Goal: Transaction & Acquisition: Purchase product/service

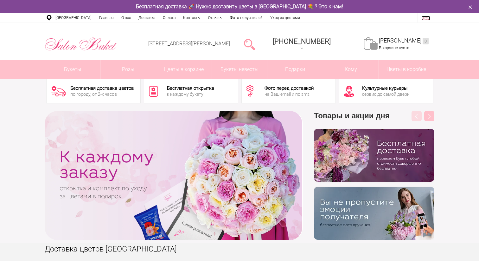
click at [426, 17] on link "Вход" at bounding box center [426, 18] width 9 height 5
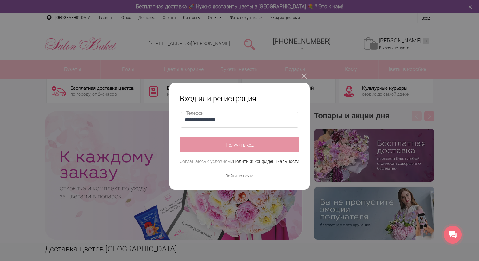
click at [223, 121] on input "**********" at bounding box center [240, 120] width 120 height 16
click at [193, 119] on input "**********" at bounding box center [240, 120] width 120 height 16
type input "**********"
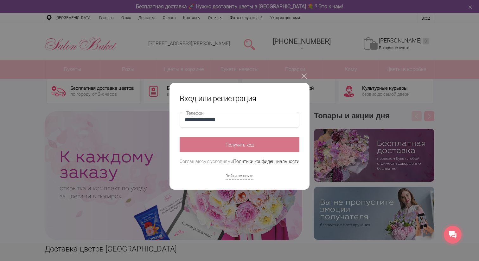
click at [249, 142] on button "Получить код" at bounding box center [240, 144] width 120 height 15
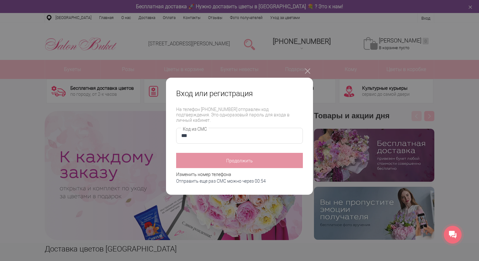
type input "****"
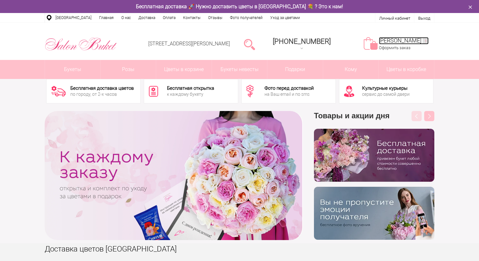
click at [402, 38] on link "Моя корзина 1" at bounding box center [404, 40] width 50 height 7
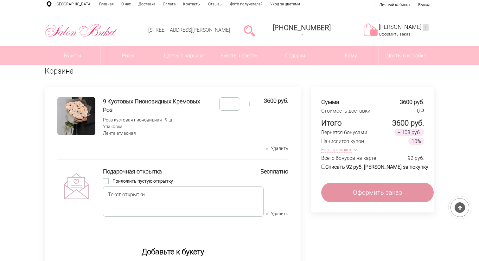
scroll to position [16, 0]
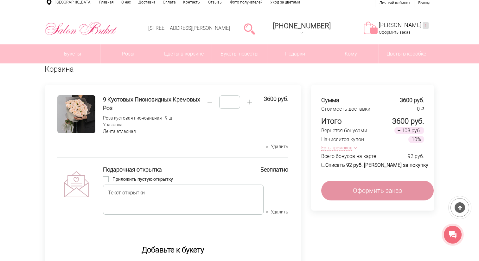
click at [345, 145] on button "Есть промокод" at bounding box center [337, 148] width 33 height 7
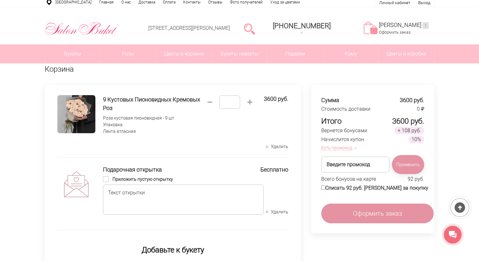
click at [342, 146] on button "Есть промокод" at bounding box center [337, 148] width 33 height 7
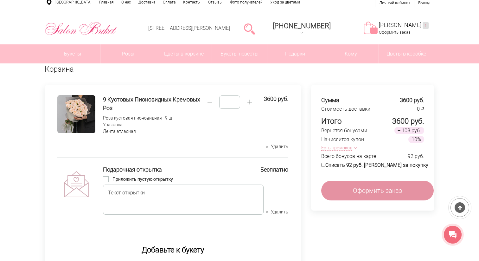
click at [342, 146] on button "Есть промокод" at bounding box center [337, 148] width 33 height 7
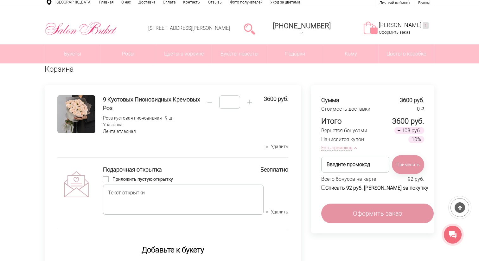
click at [342, 147] on button "Есть промокод" at bounding box center [337, 148] width 33 height 7
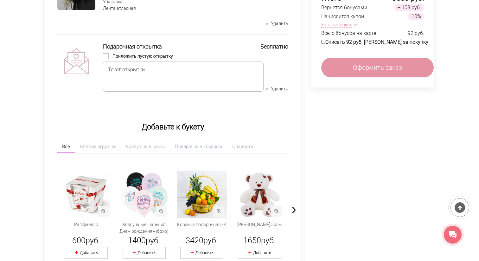
scroll to position [0, 0]
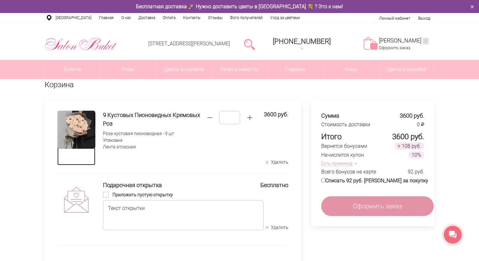
click at [77, 131] on img at bounding box center [76, 130] width 38 height 38
click at [85, 125] on img at bounding box center [76, 130] width 38 height 38
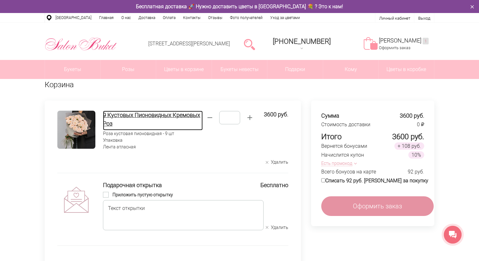
click at [131, 118] on h4 "9 Кустовых Пионовидных Кремовых Роз" at bounding box center [153, 119] width 100 height 17
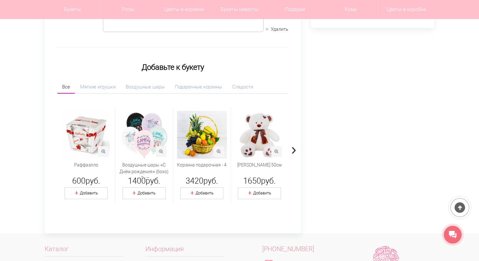
scroll to position [179, 0]
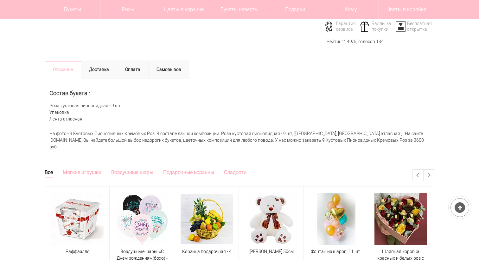
scroll to position [241, 0]
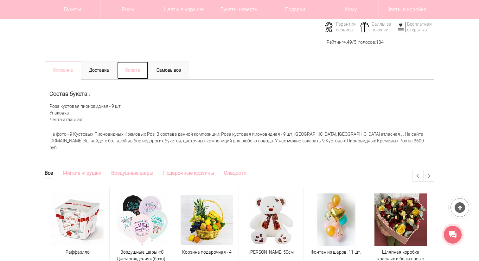
click at [138, 70] on link "Оплата" at bounding box center [133, 70] width 32 height 18
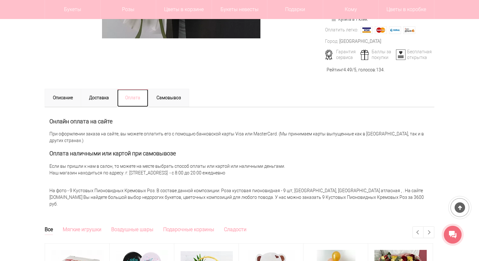
scroll to position [239, 0]
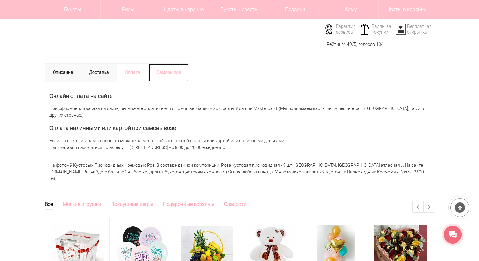
click at [160, 69] on link "Самовывоз" at bounding box center [168, 72] width 41 height 18
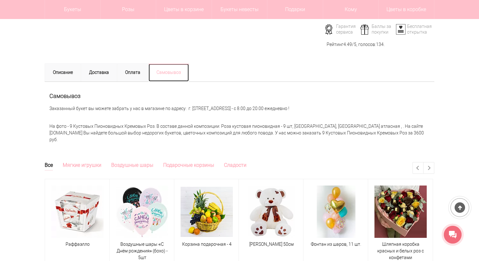
scroll to position [0, 0]
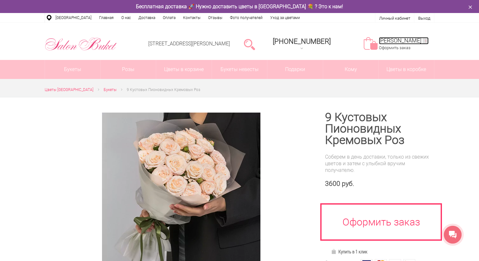
click at [395, 42] on link "Моя корзина 1" at bounding box center [404, 40] width 50 height 7
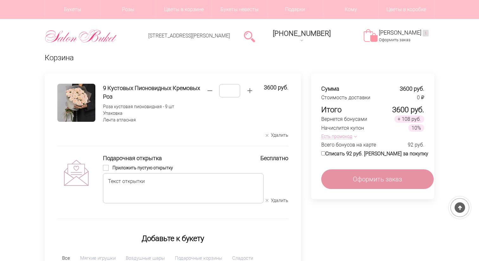
scroll to position [5, 0]
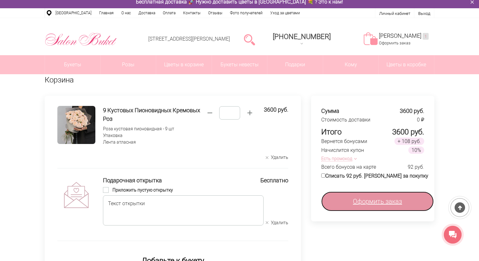
click at [358, 206] on link "Оформить заказ" at bounding box center [377, 201] width 113 height 20
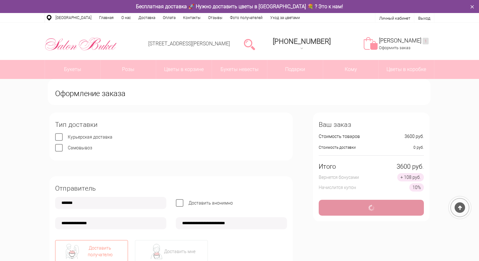
scroll to position [47, 0]
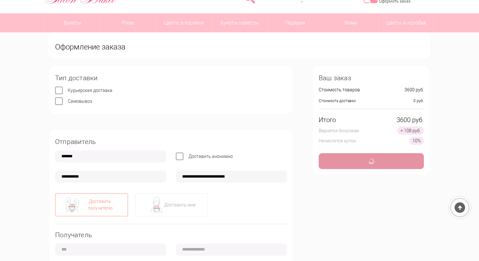
type input "**********"
click at [78, 100] on span "Самовывоз" at bounding box center [80, 101] width 24 height 5
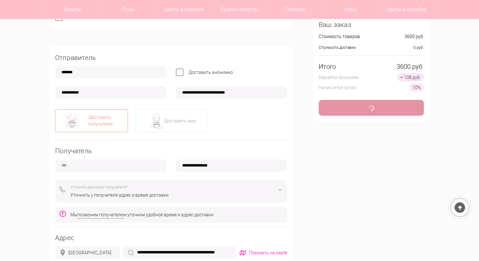
type input "**********"
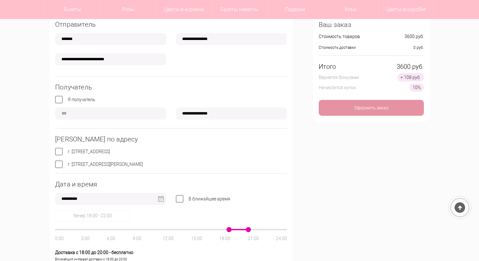
scroll to position [146, 0]
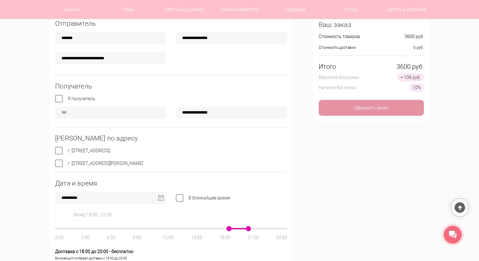
click at [86, 100] on span "Я получатель" at bounding box center [82, 98] width 28 height 5
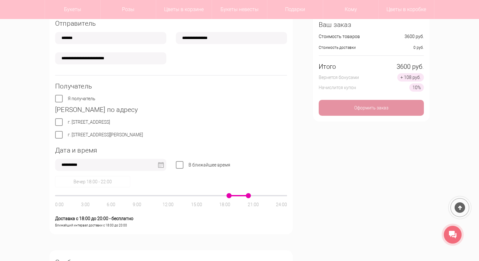
scroll to position [164, 0]
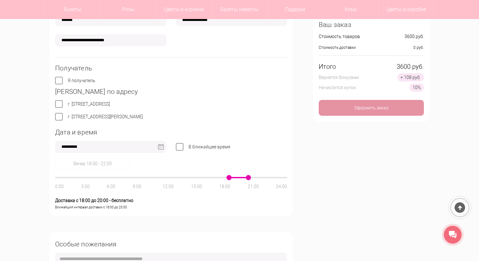
click at [68, 105] on label "г. Нижний Новгород, ул. Культуры, д. 3" at bounding box center [89, 103] width 42 height 5
click at [68, 117] on label "г. Нижний Новгород, ул. Ванеева, д. 19" at bounding box center [105, 116] width 75 height 5
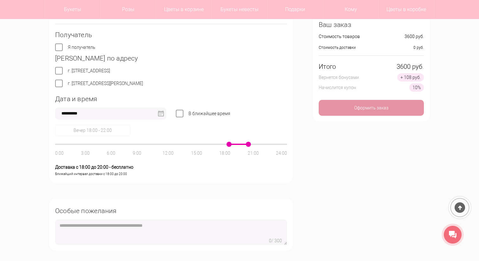
scroll to position [197, 0]
click at [189, 115] on label "В ближайшее время" at bounding box center [210, 114] width 42 height 5
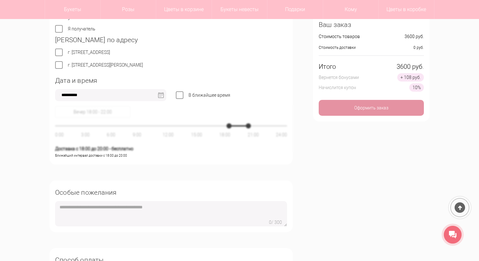
scroll to position [216, 0]
click at [189, 94] on label "В ближайшее время" at bounding box center [210, 94] width 42 height 5
drag, startPoint x: 229, startPoint y: 126, endPoint x: 240, endPoint y: 125, distance: 10.1
click at [240, 125] on span at bounding box center [238, 125] width 5 height 5
drag, startPoint x: 263, startPoint y: 126, endPoint x: 242, endPoint y: 127, distance: 21.0
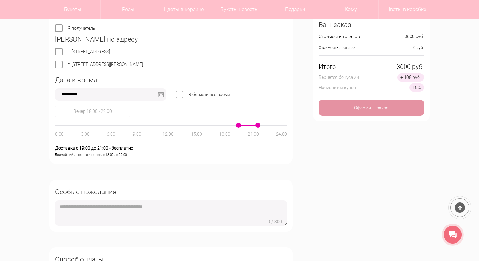
click at [242, 126] on div "0:00 3:00 6:00 9:00 12:00 15:00 18:00 21:00 24:00" at bounding box center [171, 125] width 232 height 1
drag, startPoint x: 257, startPoint y: 125, endPoint x: 245, endPoint y: 125, distance: 12.0
click at [245, 125] on div at bounding box center [171, 125] width 232 height 1
drag, startPoint x: 248, startPoint y: 126, endPoint x: 252, endPoint y: 126, distance: 4.5
click at [252, 126] on div "0:00 3:00 6:00 9:00 12:00 15:00 18:00 21:00 24:00" at bounding box center [171, 125] width 232 height 1
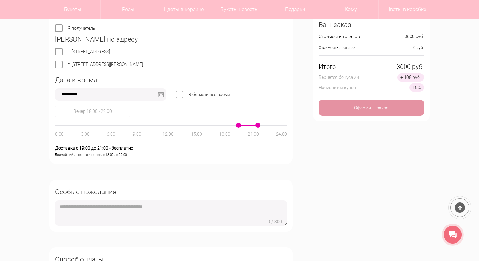
click at [248, 176] on div "**********" at bounding box center [170, 94] width 243 height 435
drag, startPoint x: 238, startPoint y: 126, endPoint x: 247, endPoint y: 126, distance: 9.2
click at [247, 126] on div "0:00 3:00 6:00 9:00 12:00 15:00 18:00 21:00 24:00" at bounding box center [171, 125] width 232 height 1
drag, startPoint x: 263, startPoint y: 126, endPoint x: 253, endPoint y: 126, distance: 10.1
click at [253, 126] on div "0:00 3:00 6:00 9:00 12:00 15:00 18:00 21:00 24:00" at bounding box center [171, 125] width 232 height 1
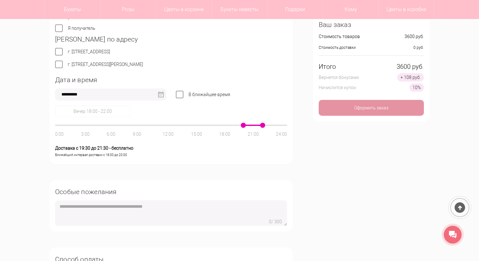
drag, startPoint x: 262, startPoint y: 125, endPoint x: 250, endPoint y: 125, distance: 11.7
click at [250, 125] on div at bounding box center [171, 125] width 232 height 1
drag, startPoint x: 242, startPoint y: 126, endPoint x: 239, endPoint y: 127, distance: 3.9
click at [239, 126] on div "0:00 3:00 6:00 9:00 12:00 15:00 18:00 21:00 24:00" at bounding box center [171, 125] width 232 height 1
drag, startPoint x: 262, startPoint y: 124, endPoint x: 239, endPoint y: 128, distance: 23.4
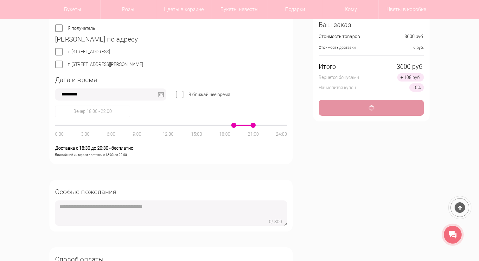
click at [239, 126] on div "0:00 3:00 6:00 9:00 12:00 15:00 18:00 21:00 24:00" at bounding box center [171, 125] width 232 height 1
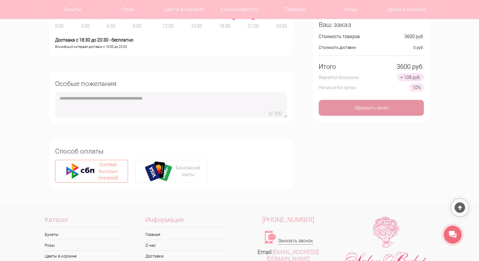
scroll to position [316, 0]
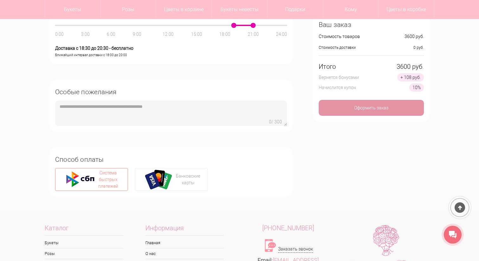
click at [158, 109] on textarea at bounding box center [171, 112] width 232 height 25
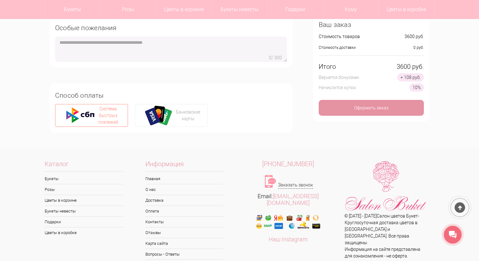
scroll to position [395, 0]
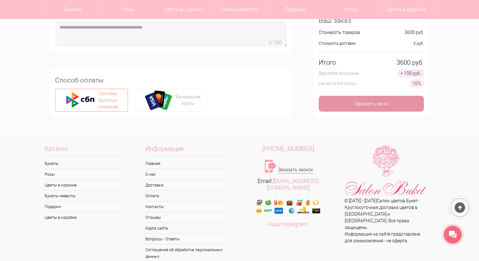
click at [116, 107] on div "Система быстрых платежей" at bounding box center [108, 100] width 24 height 20
click at [183, 106] on div "Банковские карты" at bounding box center [188, 100] width 24 height 13
click at [120, 103] on div "Система быстрых платежей" at bounding box center [108, 100] width 24 height 20
type input "**********"
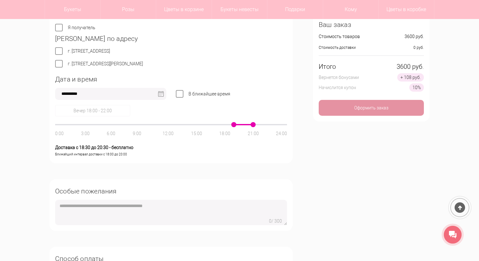
scroll to position [219, 0]
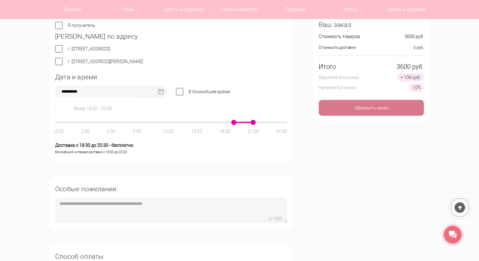
click at [370, 108] on div "Оформить заказ" at bounding box center [371, 108] width 105 height 16
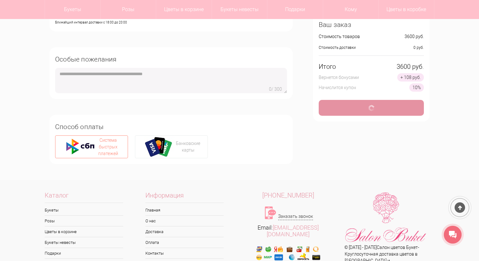
scroll to position [350, 0]
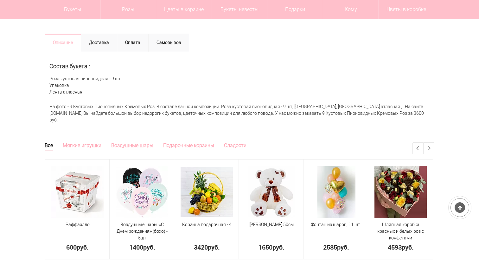
scroll to position [266, 0]
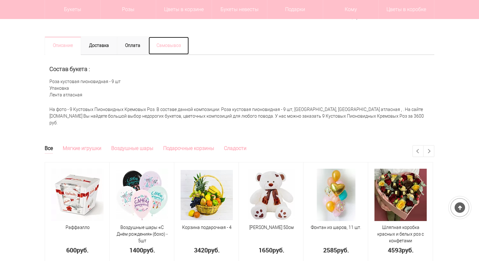
click at [181, 41] on link "Самовывоз" at bounding box center [168, 45] width 41 height 18
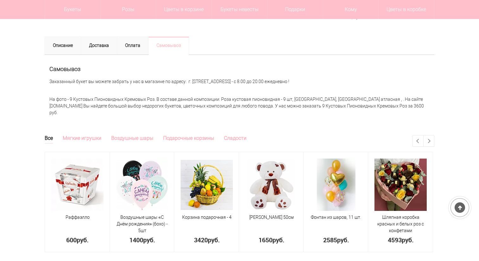
click at [55, 81] on p "Заказанный букет вы можете забрать у нас в магазине по адресу: г. Нижний Новгор…" at bounding box center [239, 81] width 380 height 7
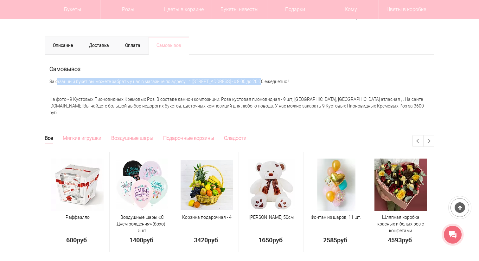
drag, startPoint x: 55, startPoint y: 81, endPoint x: 255, endPoint y: 81, distance: 200.3
click at [255, 81] on p "Заказанный букет вы можете забрать у нас в магазине по адресу: г. Нижний Новгор…" at bounding box center [239, 81] width 380 height 7
click at [127, 45] on link "Оплата" at bounding box center [133, 45] width 32 height 18
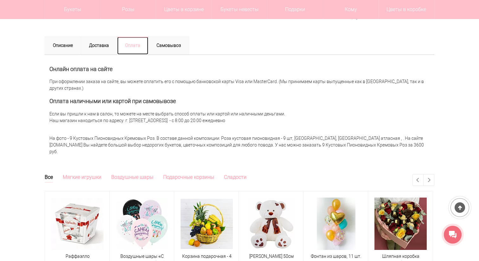
scroll to position [0, 0]
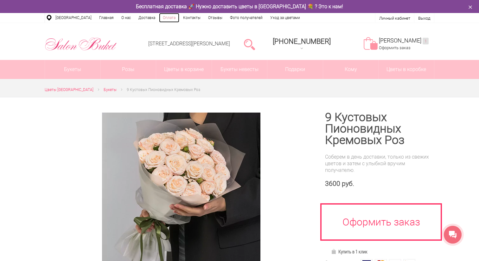
click at [163, 18] on link "Оплата" at bounding box center [169, 18] width 20 height 10
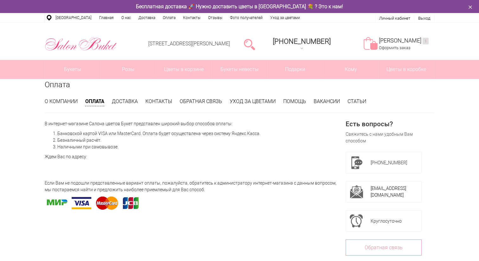
scroll to position [2, 0]
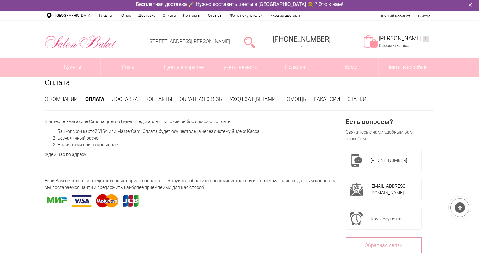
click at [45, 122] on p "В интернет-магазине Салона цветов Букет представлен широкий выбор способов опла…" at bounding box center [192, 121] width 294 height 7
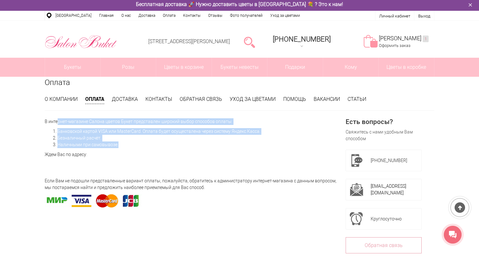
drag, startPoint x: 45, startPoint y: 122, endPoint x: 121, endPoint y: 146, distance: 79.7
click at [121, 146] on div "В интернет-магазине Салона цветов Букет представлен широкий выбор способов опла…" at bounding box center [192, 167] width 294 height 99
click at [121, 146] on li "Наличными при самовывозе." at bounding box center [197, 144] width 281 height 7
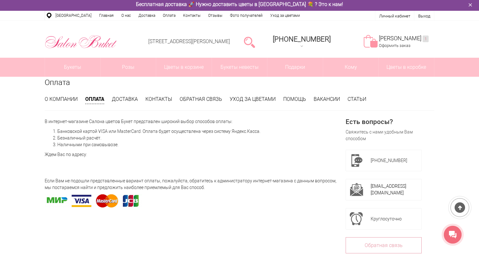
click at [65, 145] on li "Наличными при самовывозе." at bounding box center [197, 144] width 281 height 7
drag, startPoint x: 65, startPoint y: 145, endPoint x: 156, endPoint y: 145, distance: 90.7
click at [156, 145] on li "Наличными при самовывозе." at bounding box center [197, 144] width 281 height 7
click at [395, 39] on link "Моя корзина 1" at bounding box center [404, 38] width 50 height 7
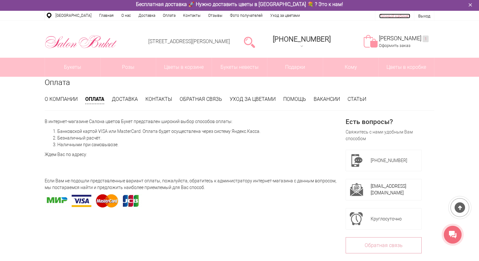
click at [398, 16] on link "Личный кабинет" at bounding box center [394, 16] width 31 height 5
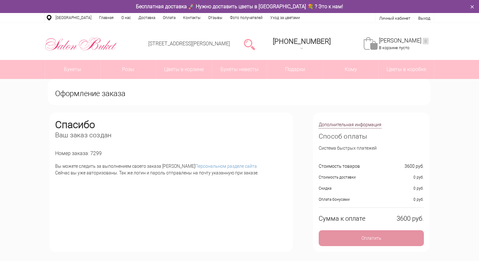
scroll to position [58, 0]
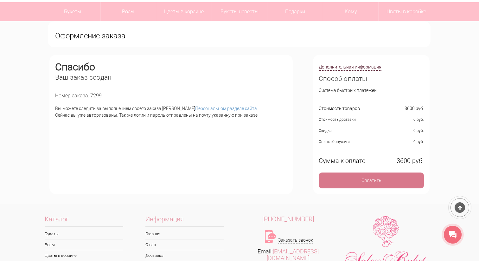
click at [345, 182] on div "Оплатить" at bounding box center [371, 180] width 105 height 16
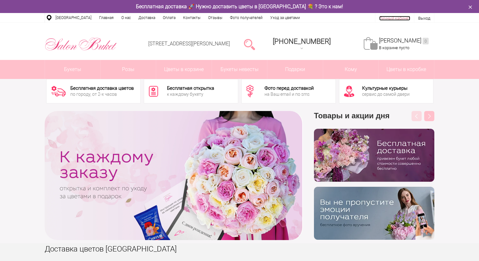
click at [399, 17] on link "Личный кабинет" at bounding box center [394, 18] width 31 height 5
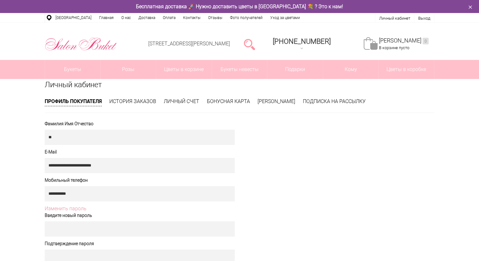
click at [146, 104] on li "История заказов" at bounding box center [132, 101] width 47 height 7
click at [146, 101] on link "История заказов" at bounding box center [132, 101] width 47 height 6
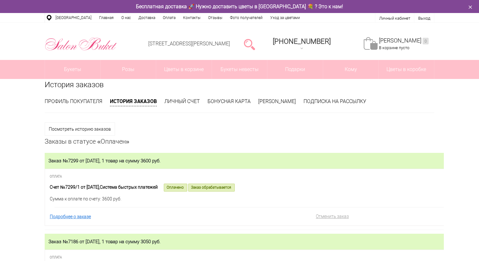
scroll to position [35, 0]
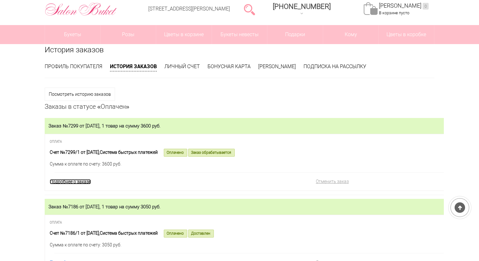
click at [81, 181] on link "Подробнее о заказе" at bounding box center [70, 181] width 41 height 5
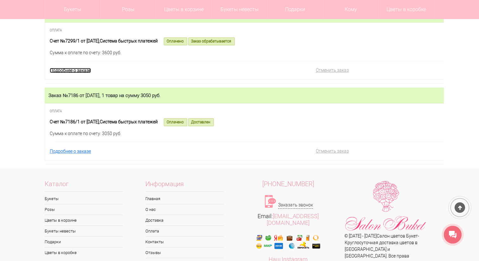
scroll to position [129, 0]
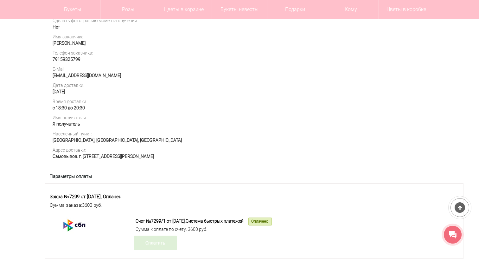
scroll to position [224, 0]
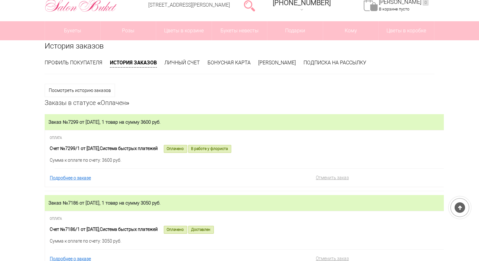
scroll to position [37, 0]
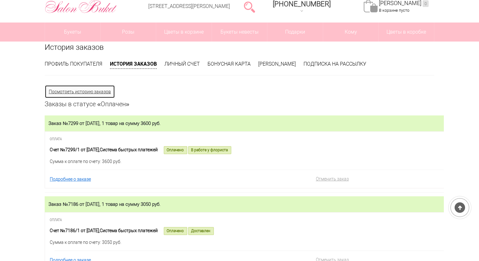
click at [93, 89] on link "Посмотреть историю заказов" at bounding box center [80, 91] width 70 height 13
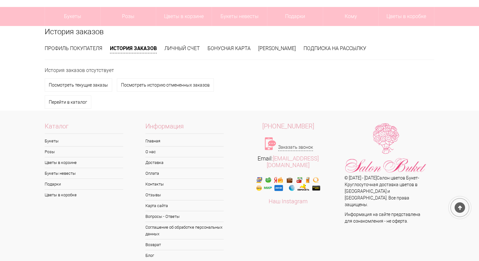
scroll to position [52, 0]
click at [101, 87] on link "Посмотреть текущие заказы" at bounding box center [79, 85] width 68 height 13
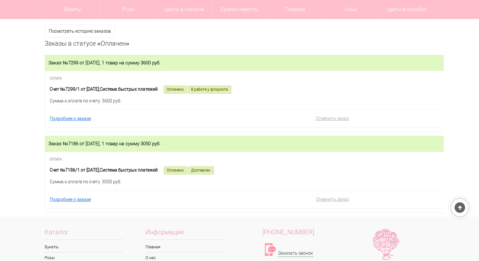
scroll to position [77, 0]
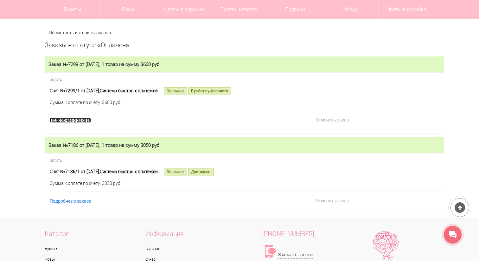
click at [82, 120] on link "Подробнее о заказе" at bounding box center [70, 120] width 41 height 5
click at [73, 121] on link "Подробнее о заказе" at bounding box center [70, 120] width 41 height 5
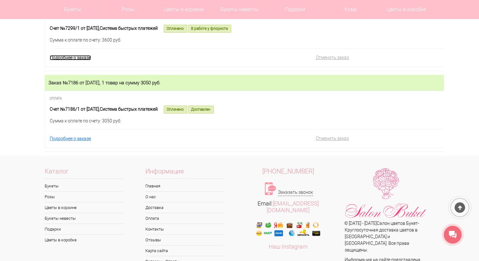
scroll to position [144, 0]
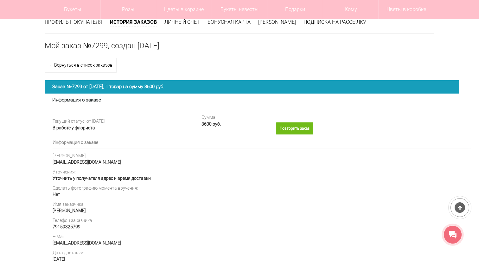
scroll to position [65, 0]
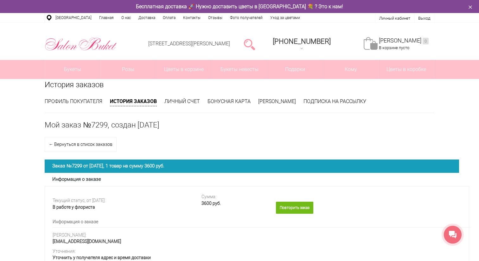
click at [189, 128] on h1 "Мой заказ №7299, создан [DATE]" at bounding box center [240, 124] width 390 height 9
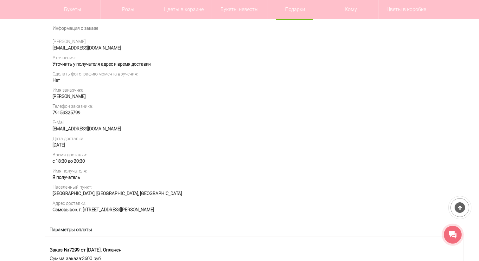
scroll to position [173, 0]
